Goal: Use online tool/utility: Use online tool/utility

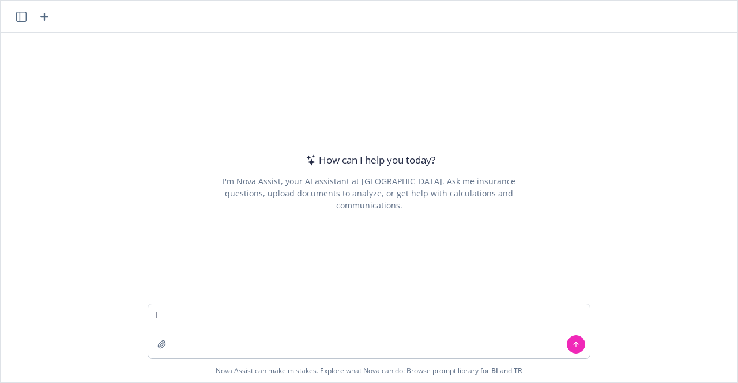
type textarea "I"
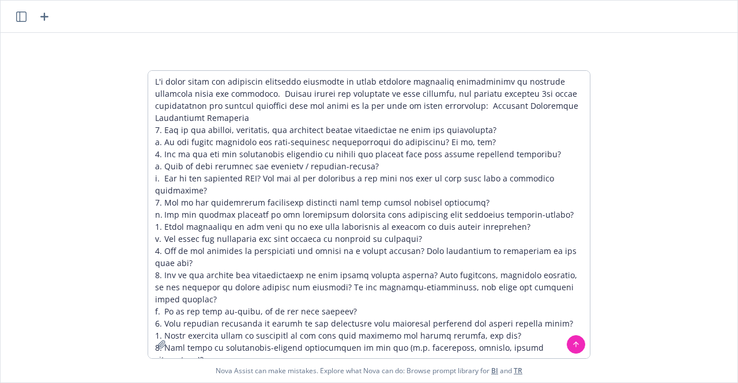
scroll to position [67, 0]
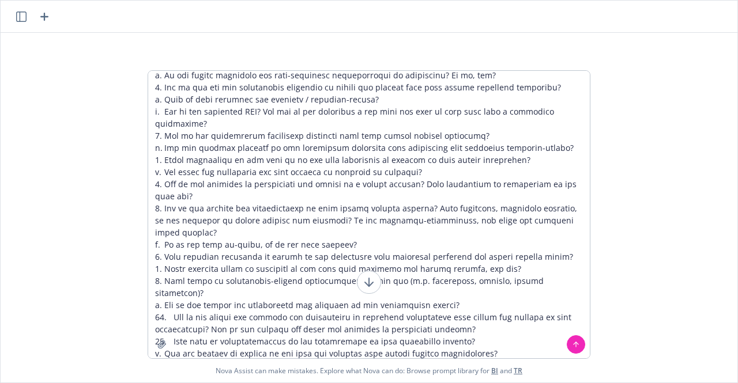
type textarea "I'm being asked the following interview questions to apply business strategic c…"
click at [572, 346] on icon at bounding box center [576, 345] width 8 height 8
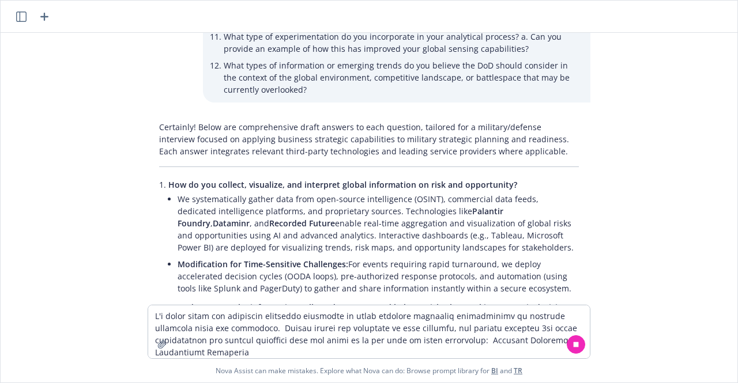
scroll to position [444, 0]
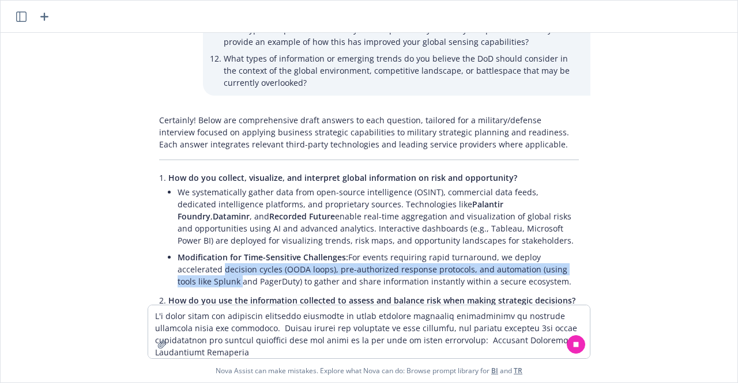
drag, startPoint x: 737, startPoint y: 214, endPoint x: 737, endPoint y: 234, distance: 20.2
click at [737, 234] on div "I'm being asked the following interview questions to apply business strategic c…" at bounding box center [369, 191] width 738 height 383
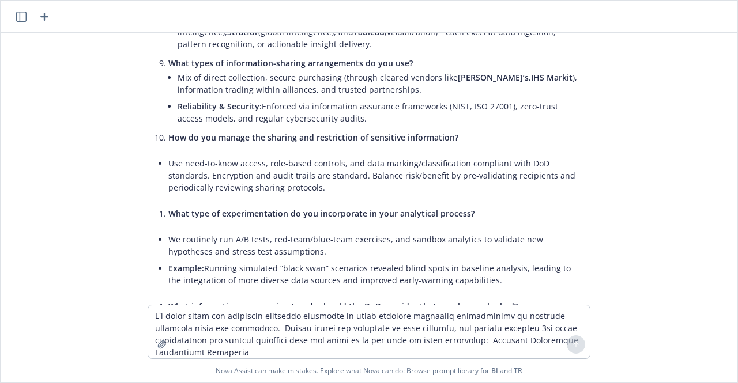
scroll to position [1433, 0]
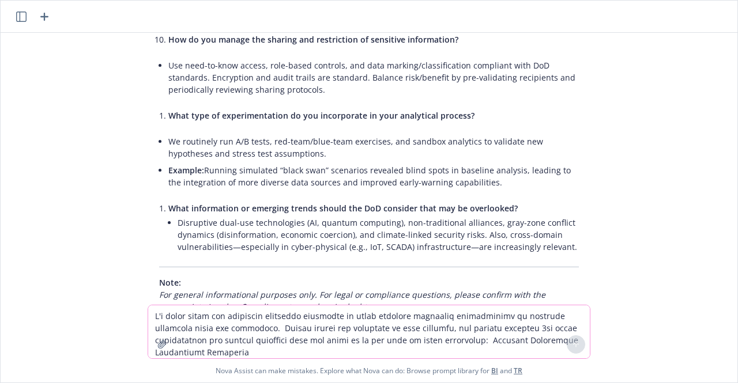
click at [331, 331] on textarea at bounding box center [368, 331] width 441 height 53
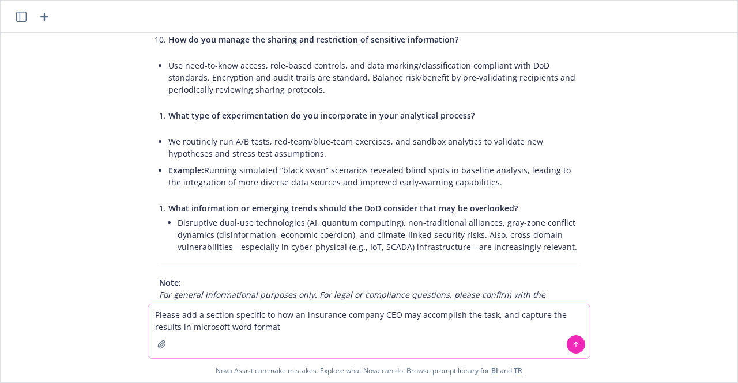
type textarea "Please add a section specific to how an insurance company CEO may accomplish th…"
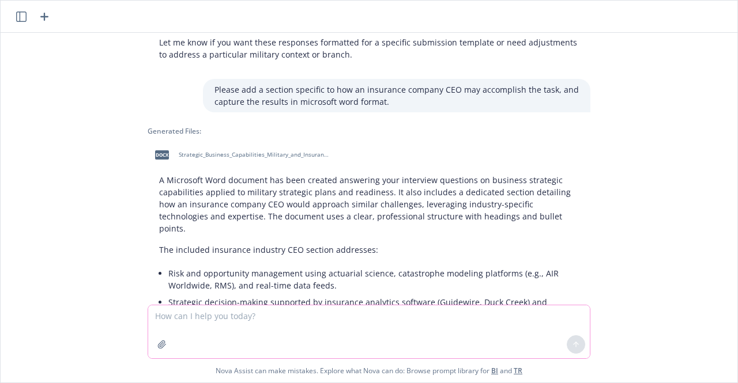
scroll to position [1754, 0]
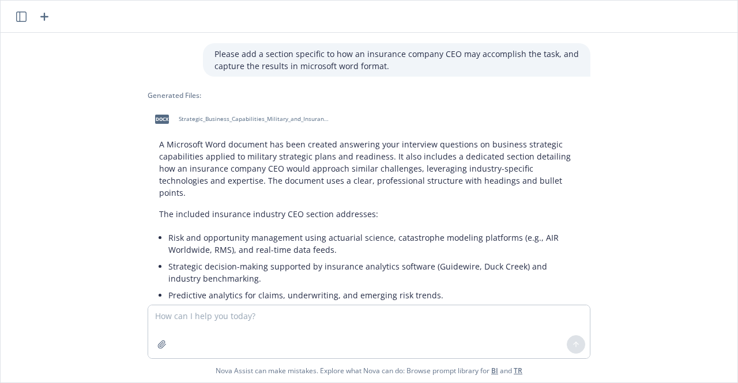
click at [233, 115] on span "Strategic_Business_Capabilities_Military_and_Insurance.docx" at bounding box center [254, 118] width 151 height 7
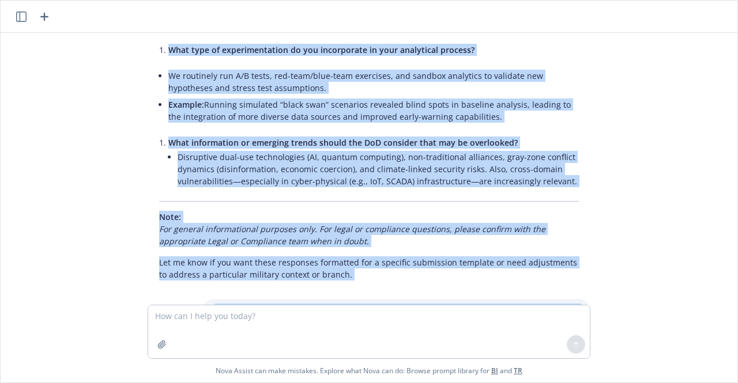
scroll to position [1390, 0]
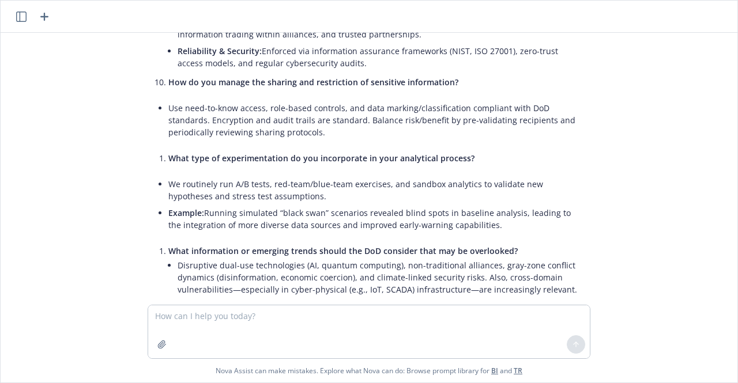
drag, startPoint x: 473, startPoint y: 274, endPoint x: 403, endPoint y: 293, distance: 71.7
click at [403, 293] on div "I'm being asked the following interview questions to apply business strategic c…" at bounding box center [369, 169] width 737 height 272
click at [496, 246] on span "What information or emerging trends should the DoD consider that may be overloo…" at bounding box center [342, 251] width 349 height 11
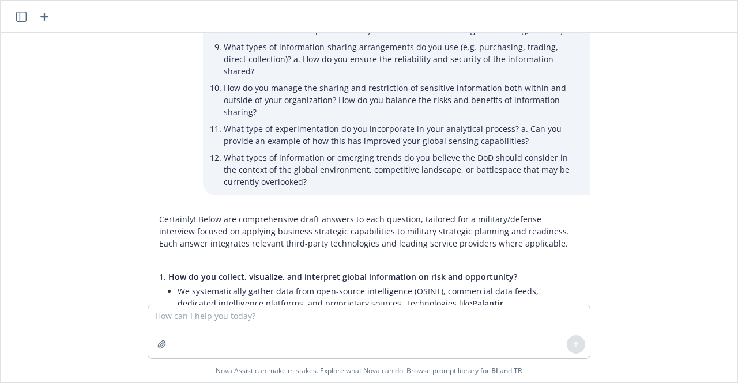
scroll to position [462, 0]
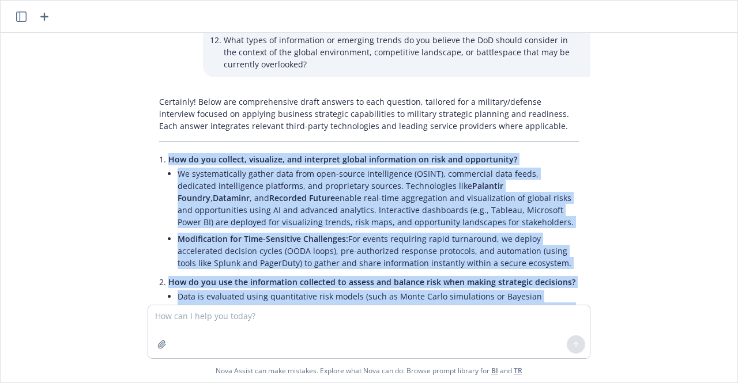
drag, startPoint x: 571, startPoint y: 218, endPoint x: 131, endPoint y: 116, distance: 451.5
copy div "How do you collect, visualize, and interpret global information on risk and opp…"
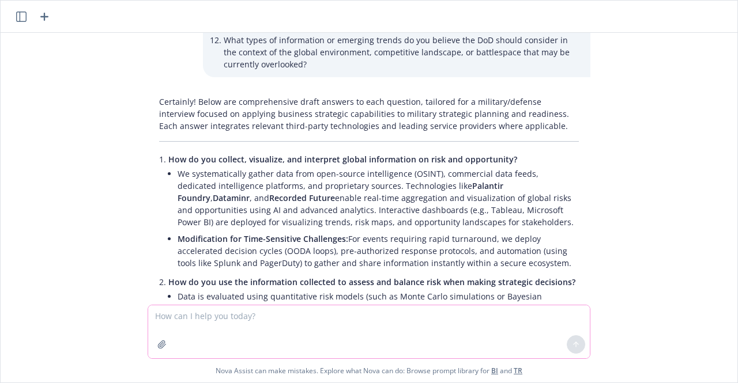
click at [252, 326] on textarea at bounding box center [368, 331] width 441 height 53
paste textarea "Lor, Ipsu, Dol sit amet consect adi ELI’s doeiusm tempori utl Etd Magnaali eni …"
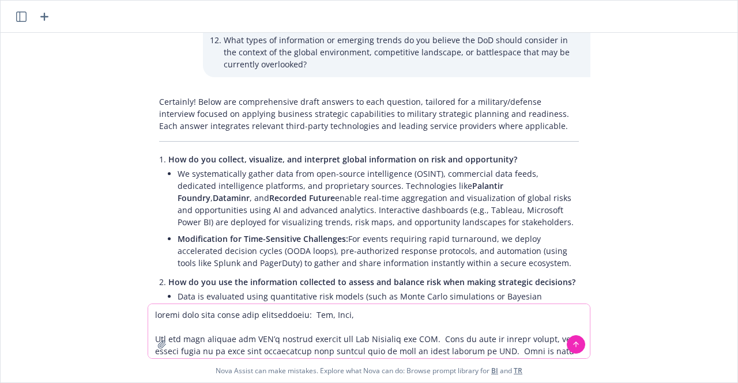
scroll to position [7, 0]
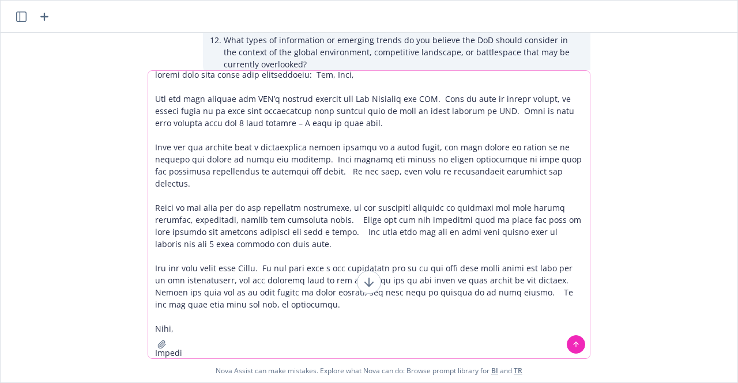
type textarea "loremi dolo sita conse adip elitseddoeiu: Tem, Inci, Utl etd magn aliquae adm V…"
click at [572, 346] on icon at bounding box center [576, 345] width 8 height 8
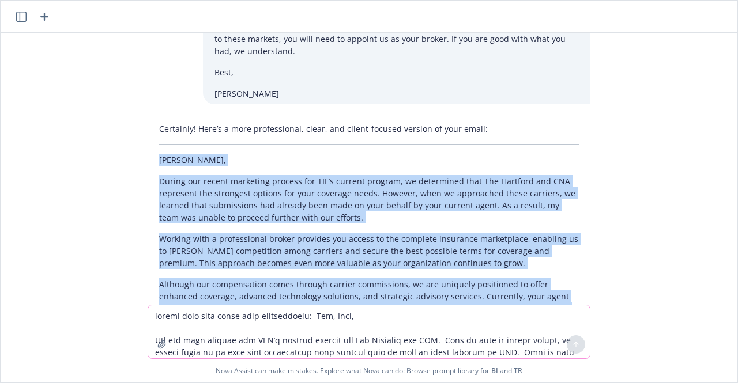
scroll to position [2328, 0]
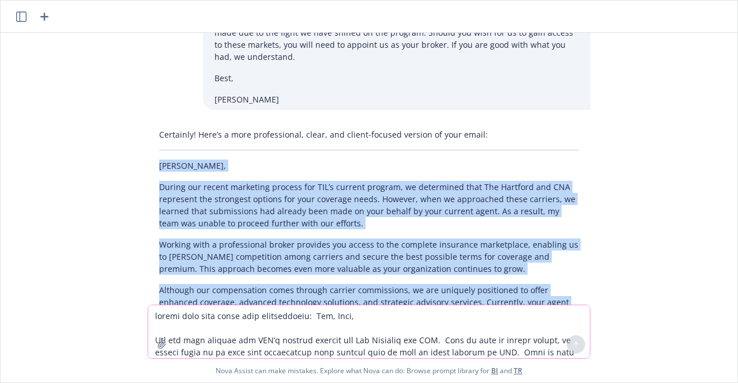
drag, startPoint x: 182, startPoint y: 237, endPoint x: 96, endPoint y: 62, distance: 195.1
click at [96, 62] on div "I'm being asked the following interview questions to apply business strategic c…" at bounding box center [369, 169] width 737 height 272
copy div "Lor, Ipsu, Dolors ame consec adipiscin elitsed doe TEM’i utlabor etdolor, ma al…"
click at [567, 342] on p "You’ll find a note from [PERSON_NAME] below regarding this situation. Given the…" at bounding box center [369, 372] width 420 height 61
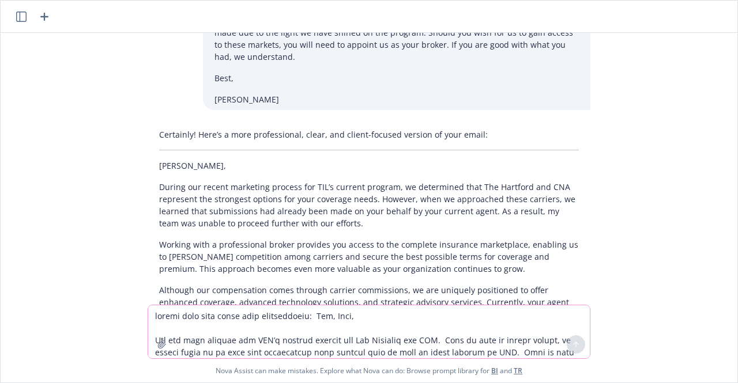
click at [379, 338] on textarea at bounding box center [368, 331] width 441 height 53
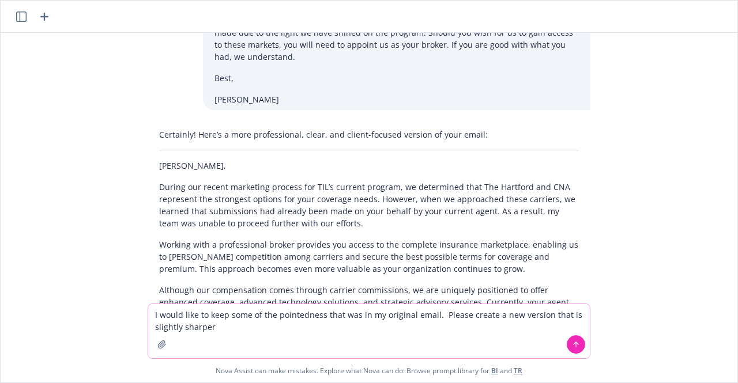
type textarea "I would like to keep some of the pointedness that was in my original email. Ple…"
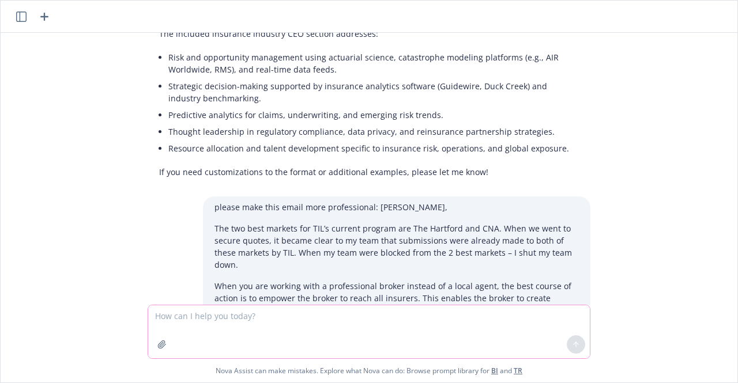
scroll to position [1402, 0]
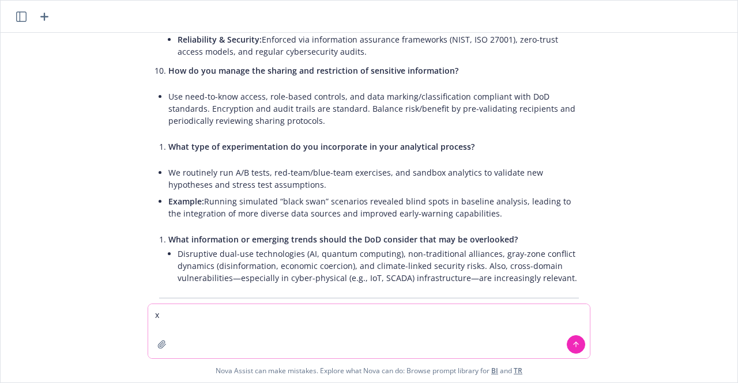
type textarea "x"
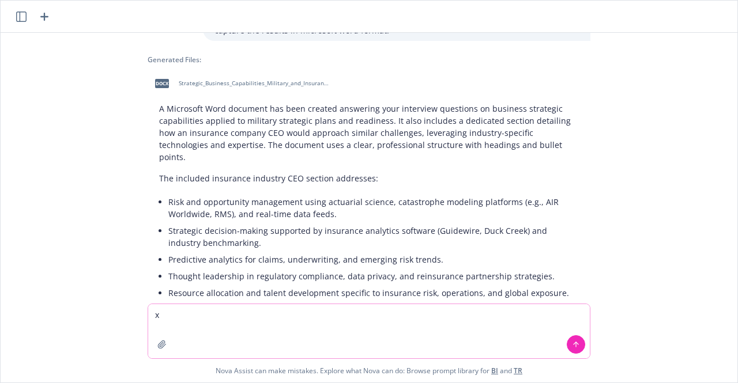
scroll to position [566, 0]
